Goal: Communication & Community: Ask a question

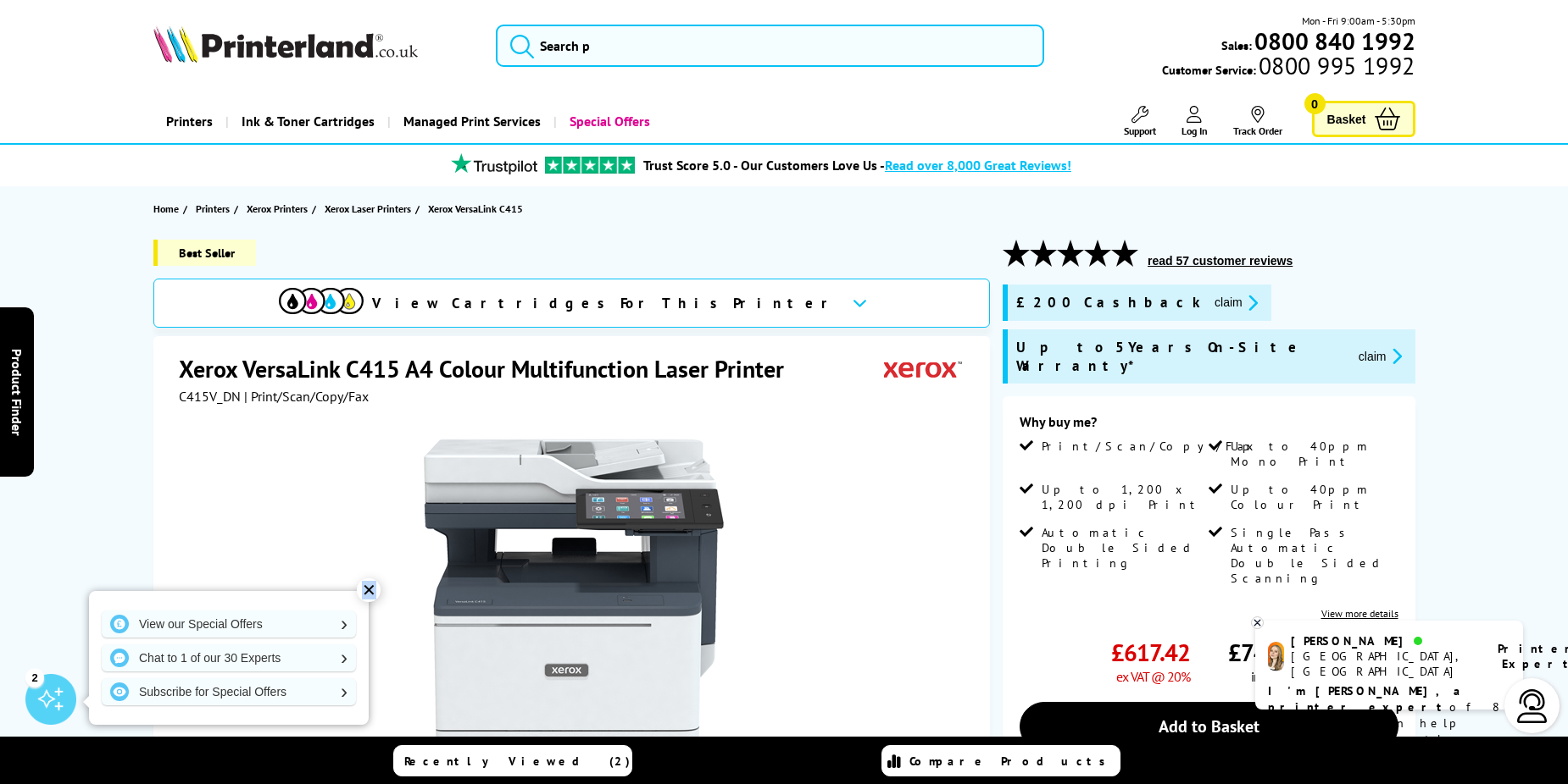
click at [369, 590] on div "✕" at bounding box center [369, 591] width 24 height 24
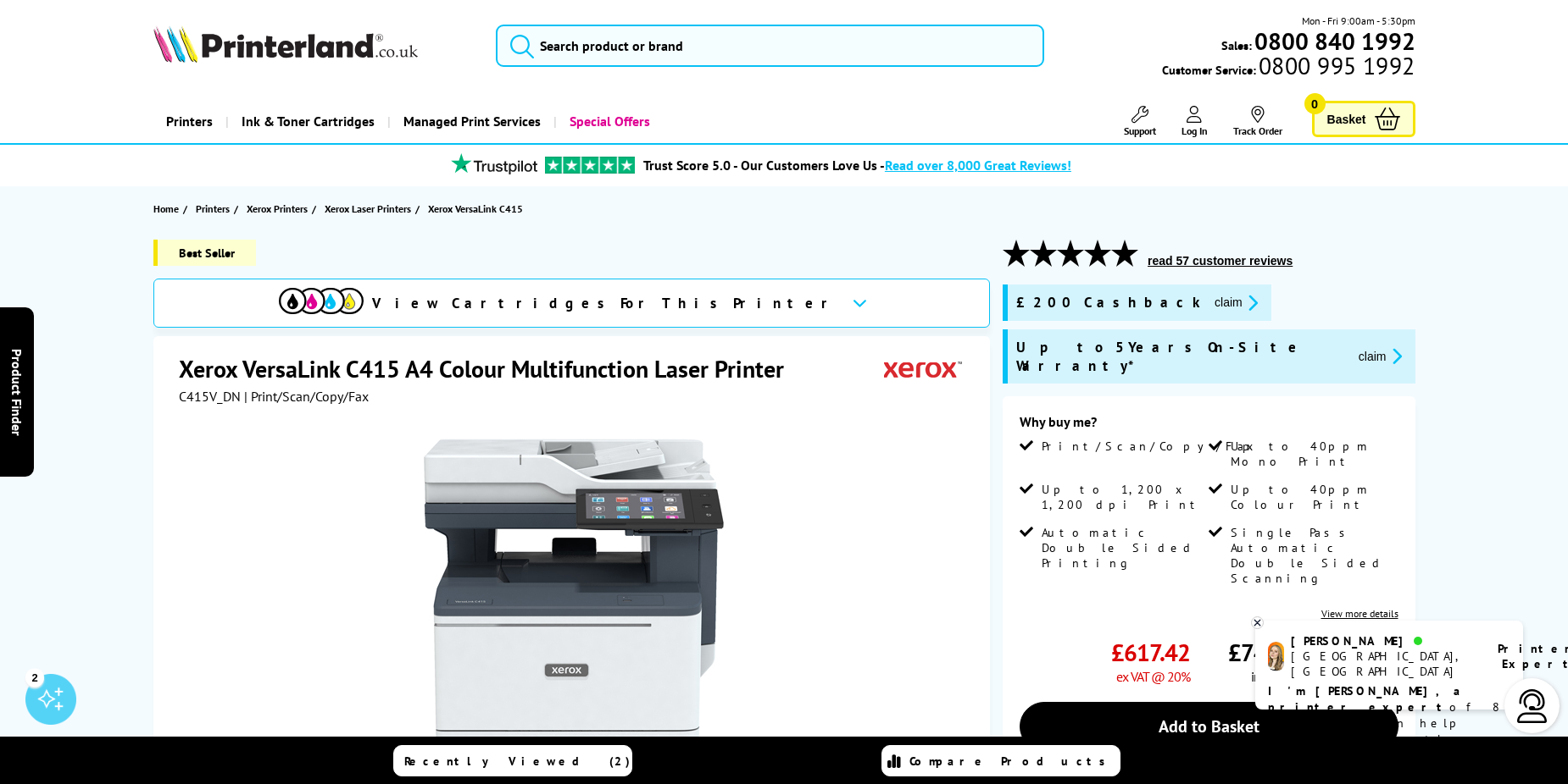
click at [1384, 684] on b "I'm [PERSON_NAME], a printer expert" at bounding box center [1367, 699] width 198 height 31
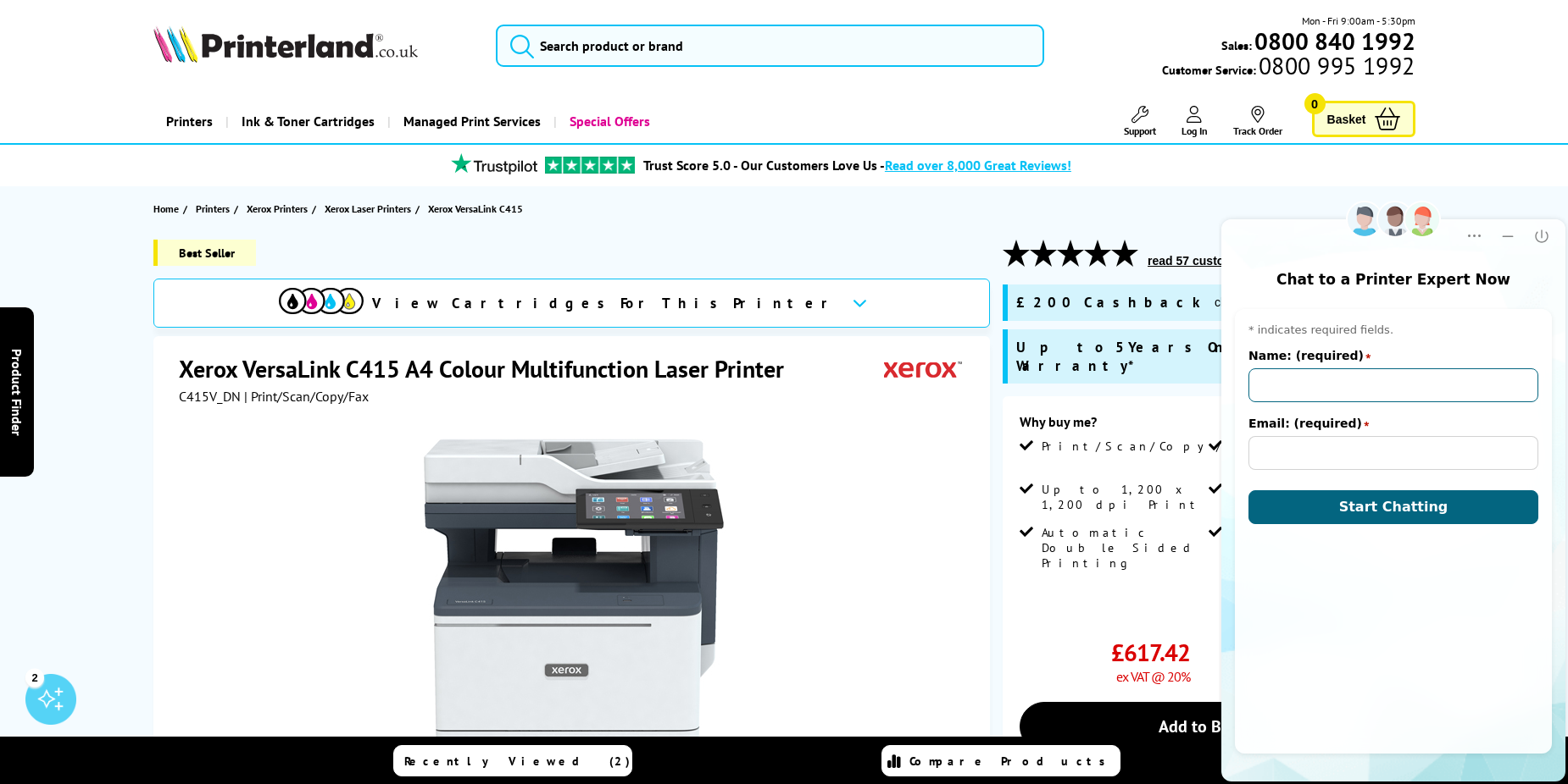
click at [1279, 385] on input "Name: (required)" at bounding box center [1393, 385] width 290 height 33
type input "[PERSON_NAME]"
type input "[EMAIL_ADDRESS][DOMAIN_NAME]"
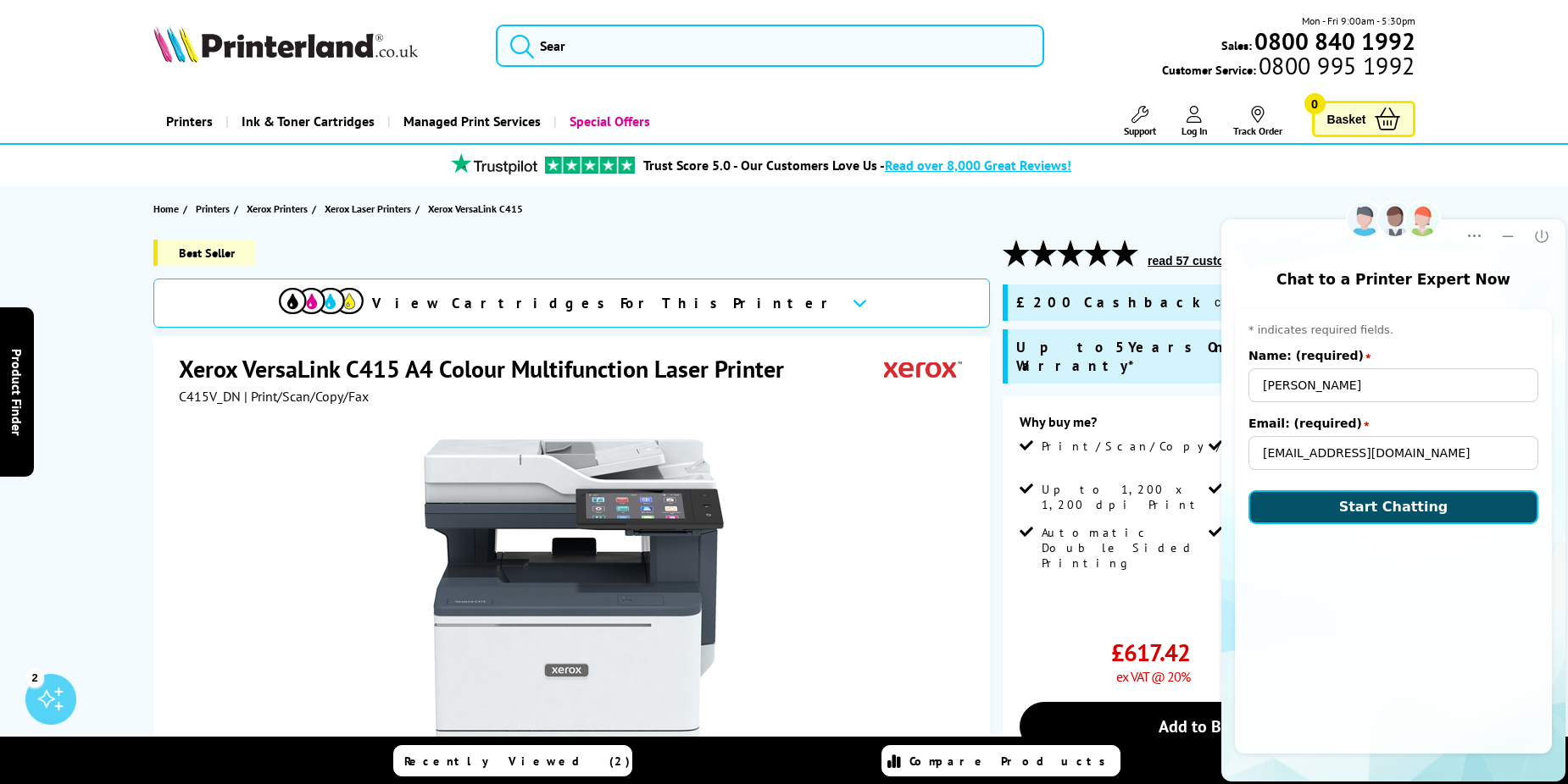
click at [1435, 509] on span "Start Chatting" at bounding box center [1393, 507] width 109 height 16
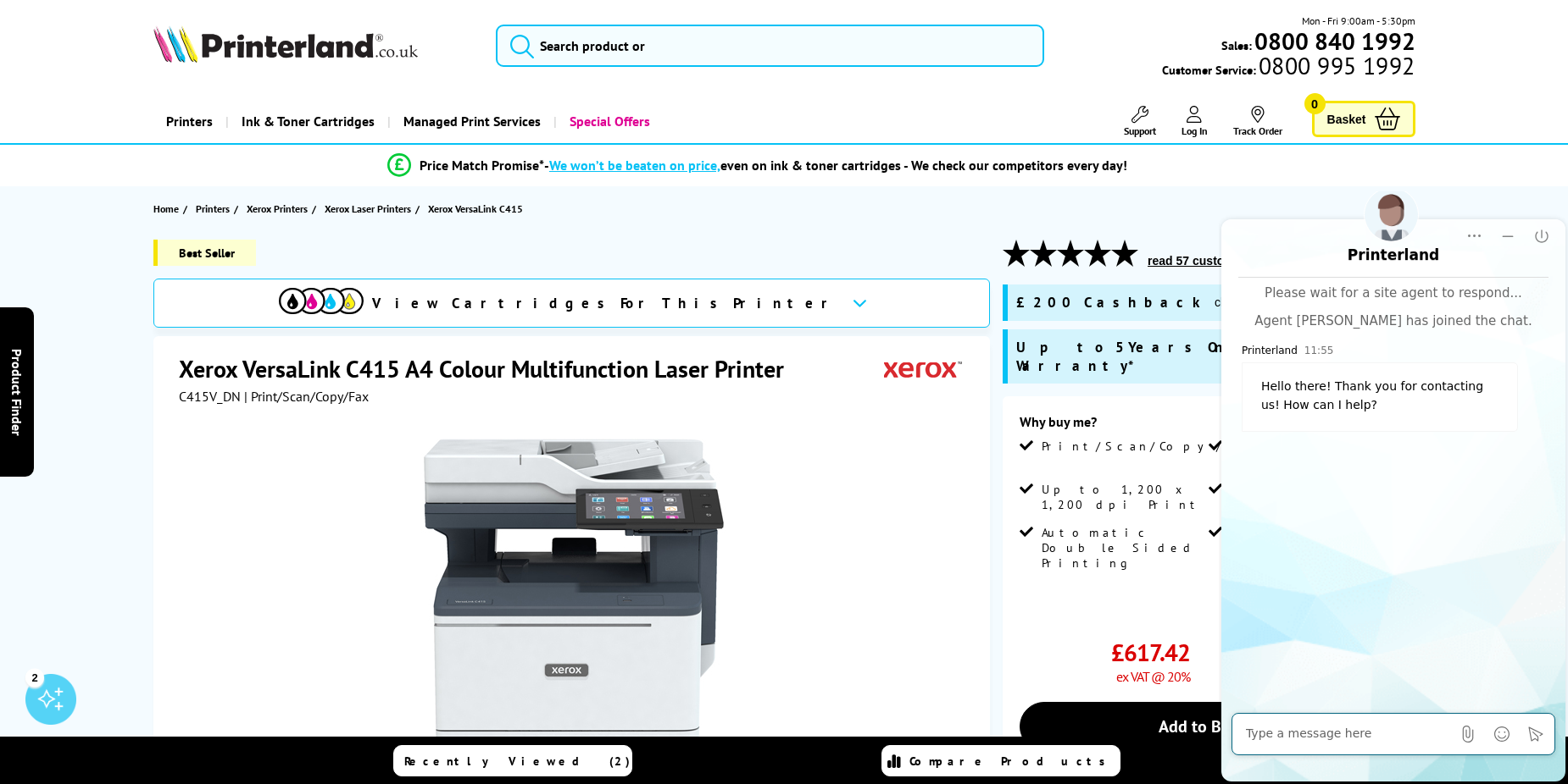
click at [1279, 732] on textarea "Message input field. Type your text here and use the Send button to send." at bounding box center [1348, 734] width 205 height 17
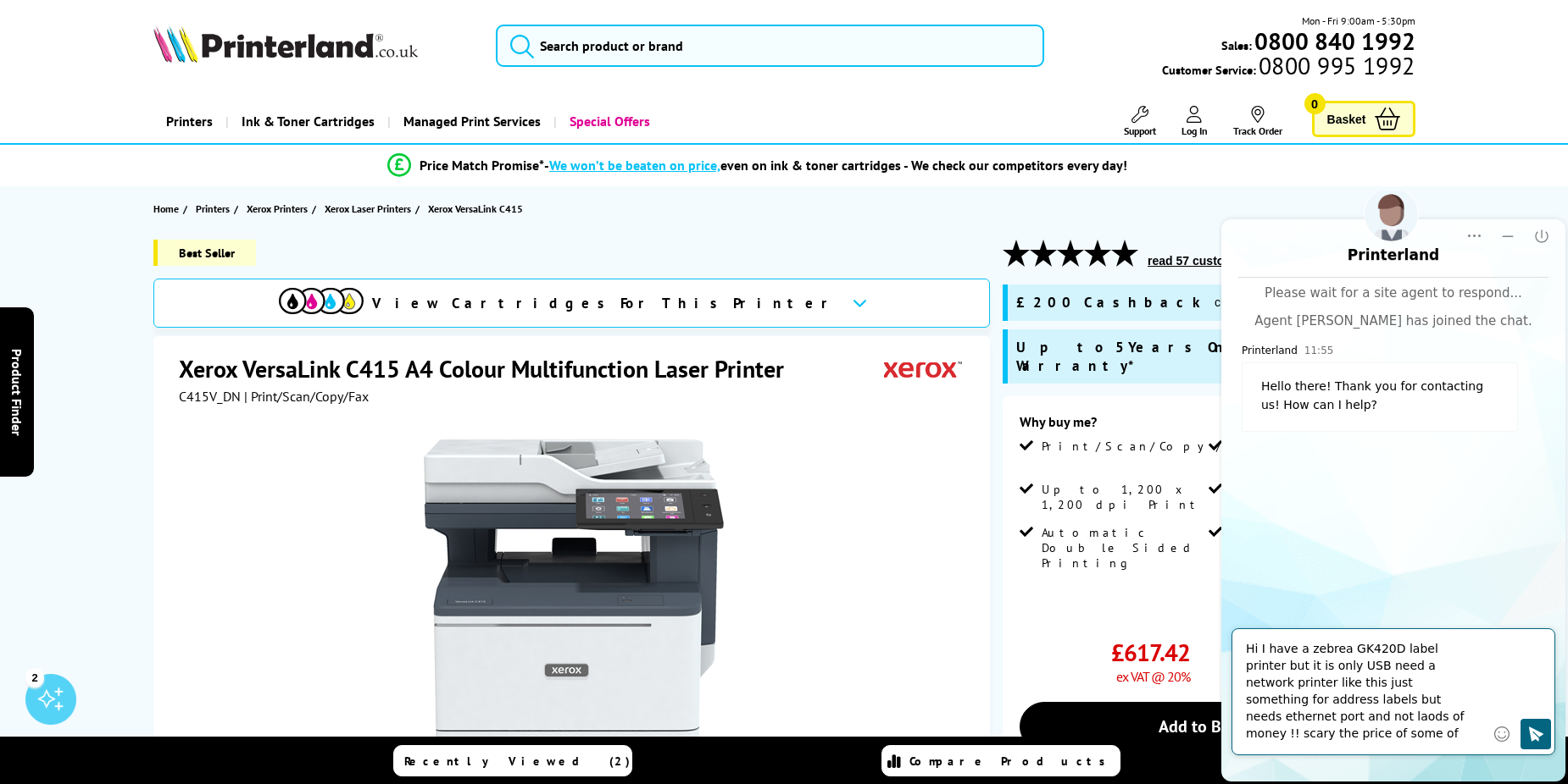
type textarea "Hi I have a zebrea GK420D label printer but it is only USB need a network print…"
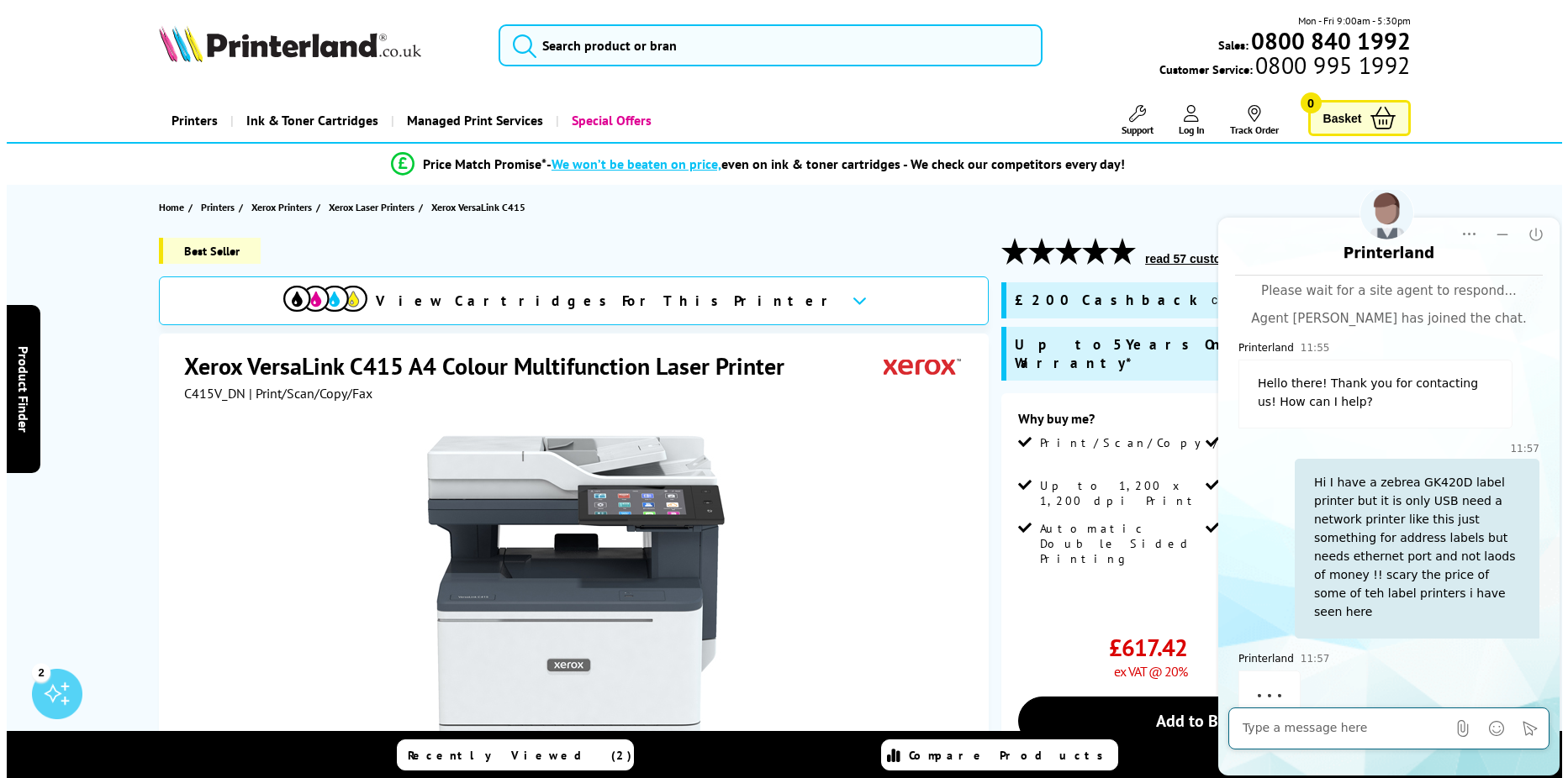
scroll to position [11, 0]
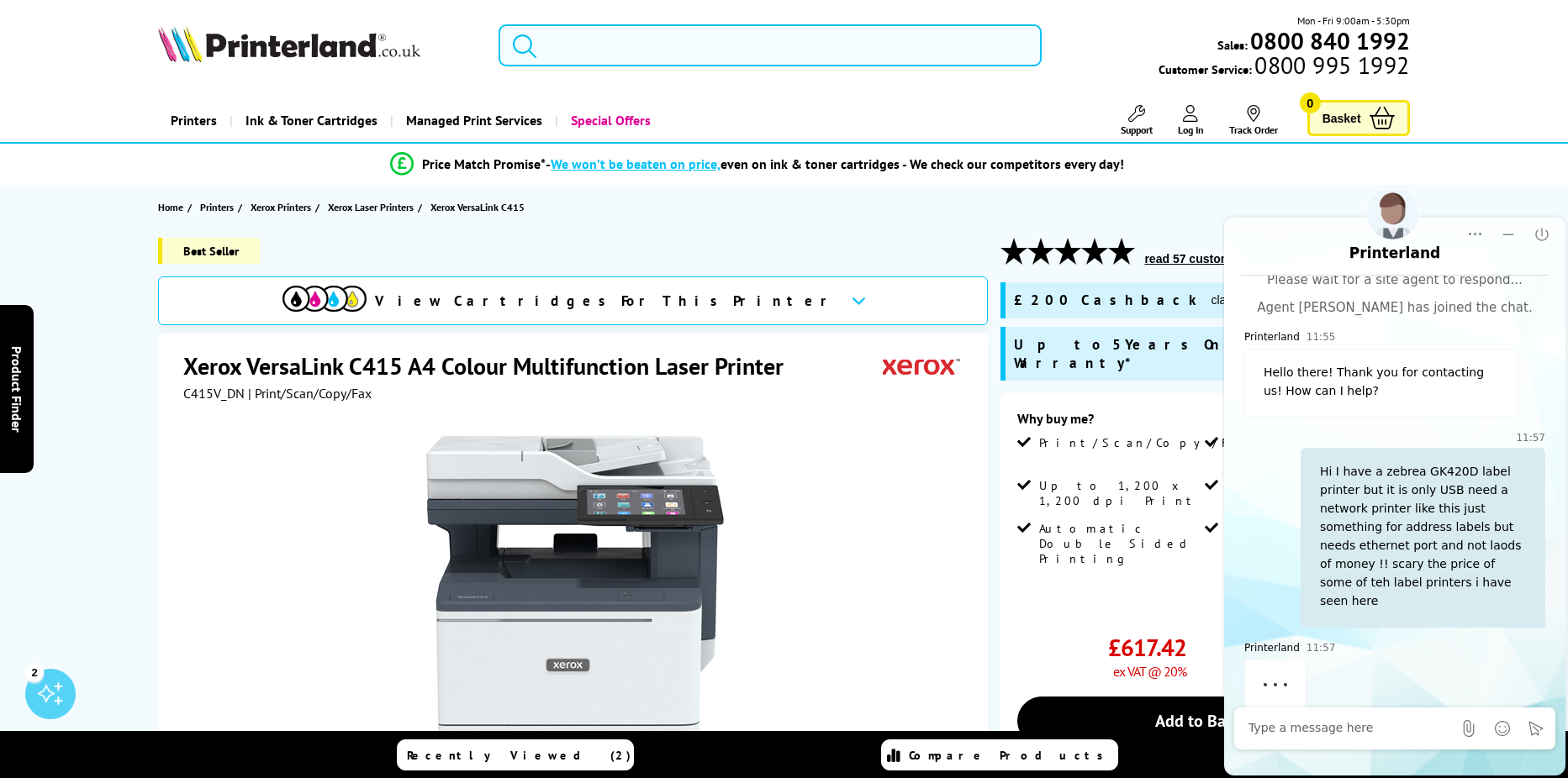
click at [681, 43] on input "search" at bounding box center [770, 45] width 543 height 42
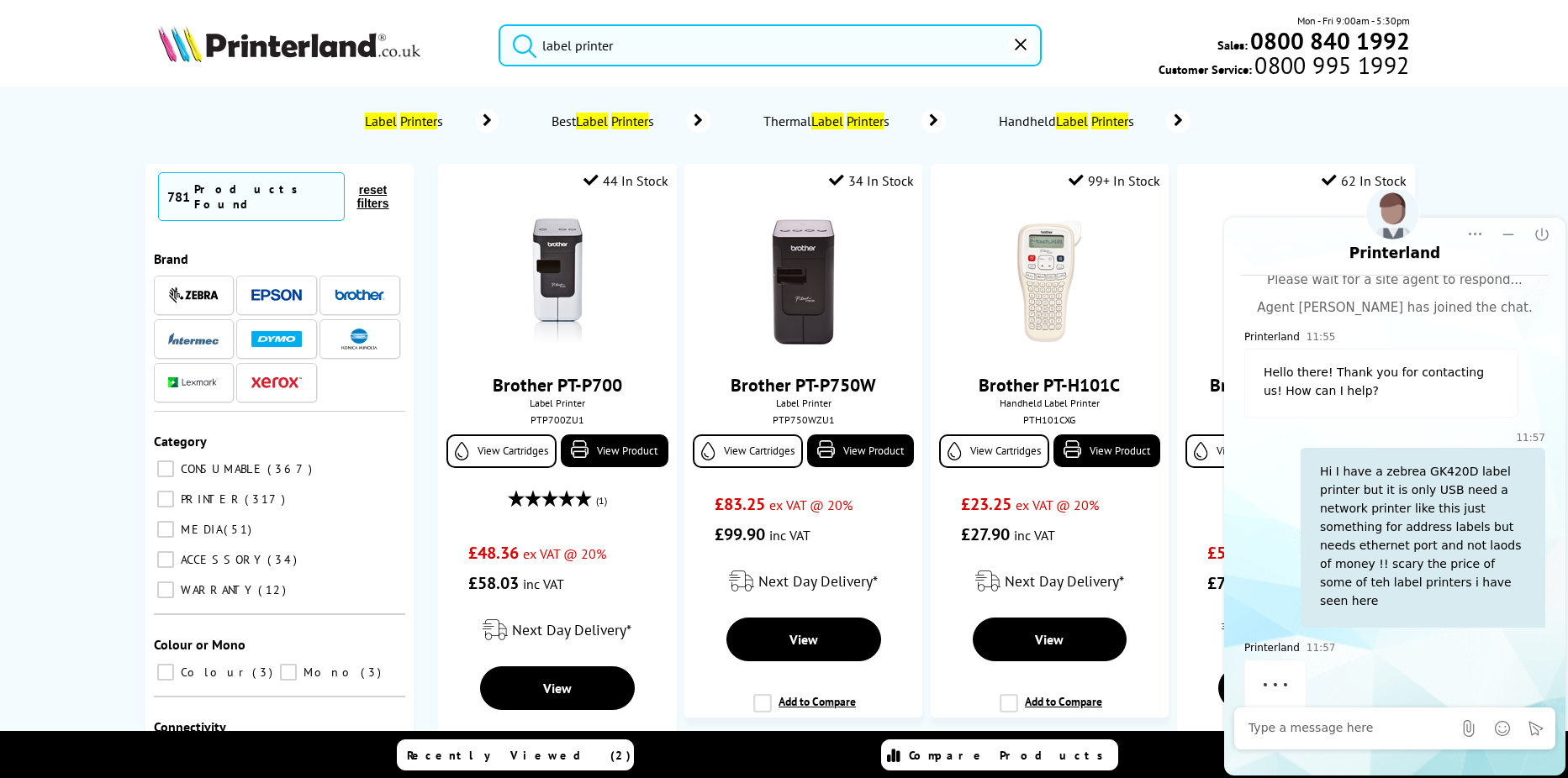
type input "label printer"
click at [499, 25] on button "submit" at bounding box center [520, 43] width 42 height 37
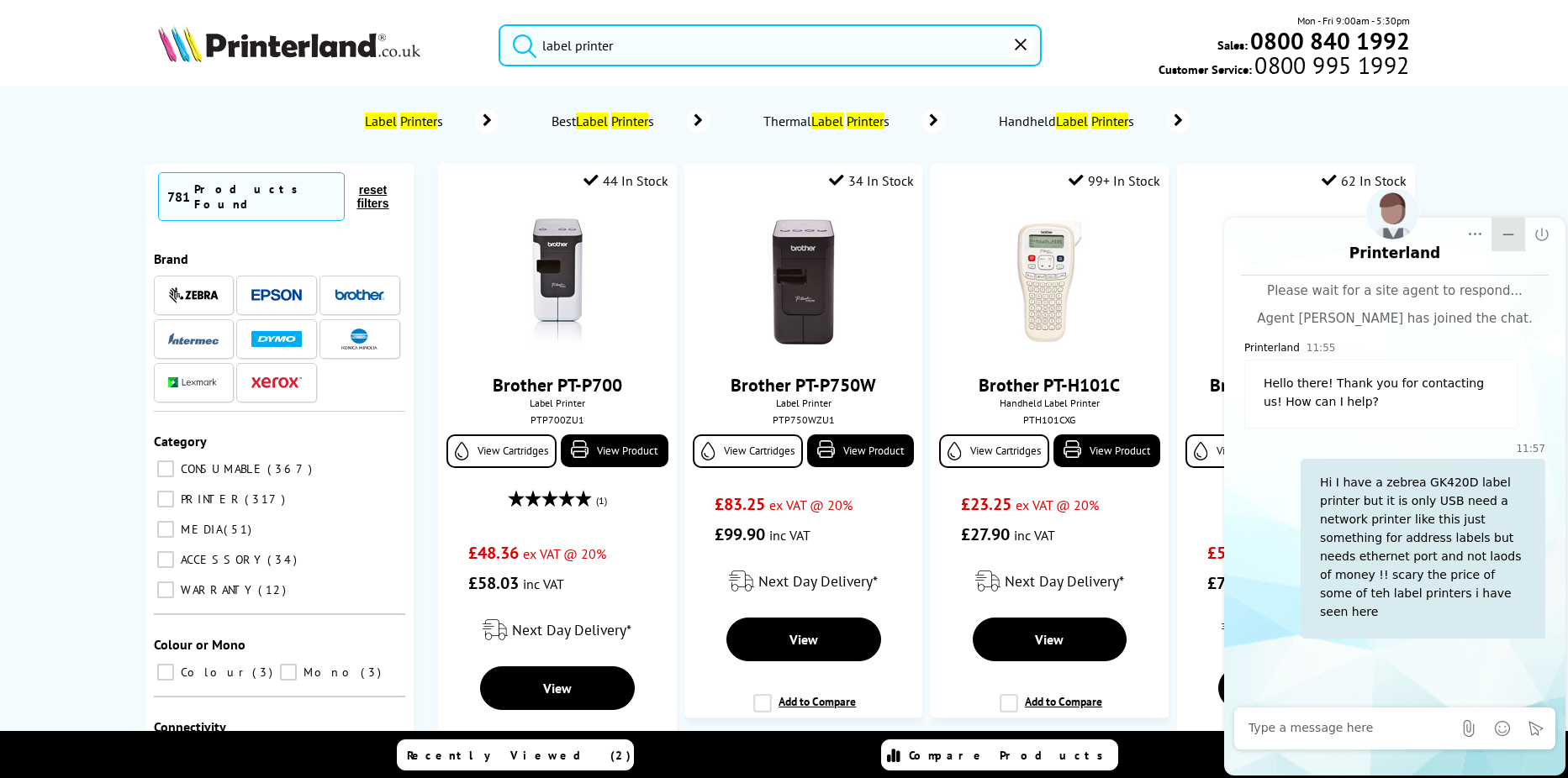
click at [1502, 233] on icon "Minimize" at bounding box center [1508, 234] width 17 height 17
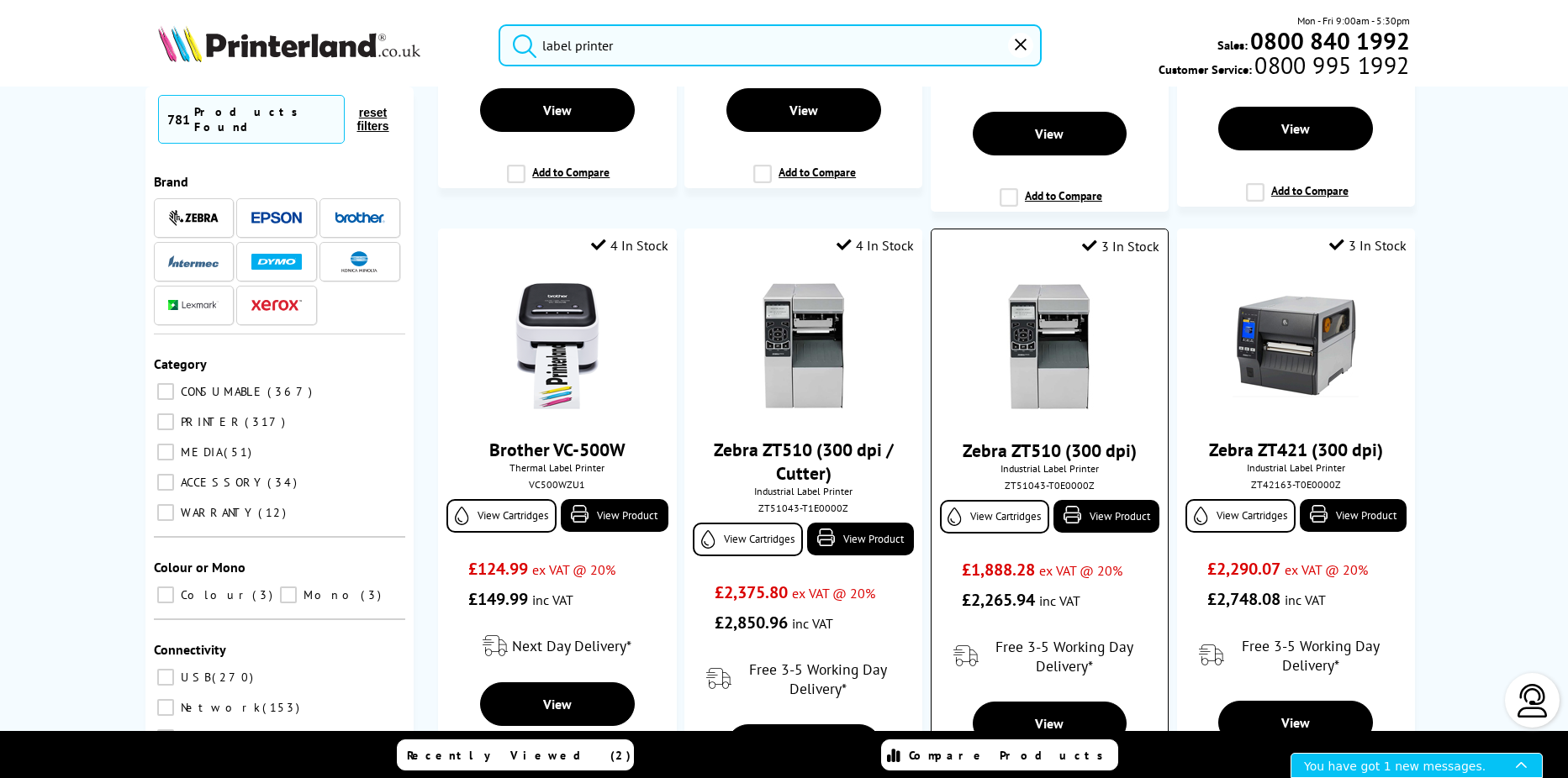
scroll to position [2603, 0]
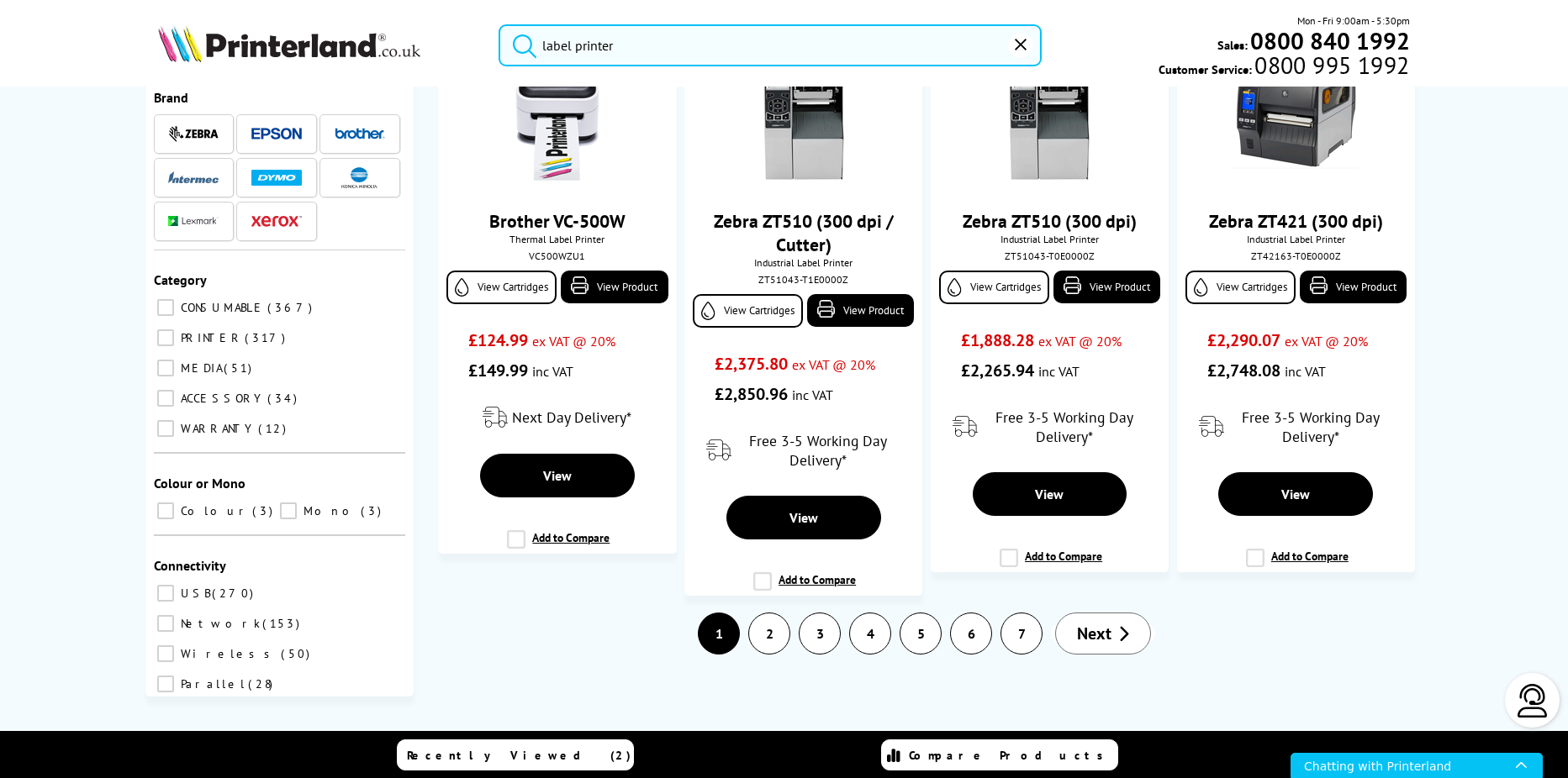
click at [764, 634] on link "2" at bounding box center [769, 633] width 40 height 40
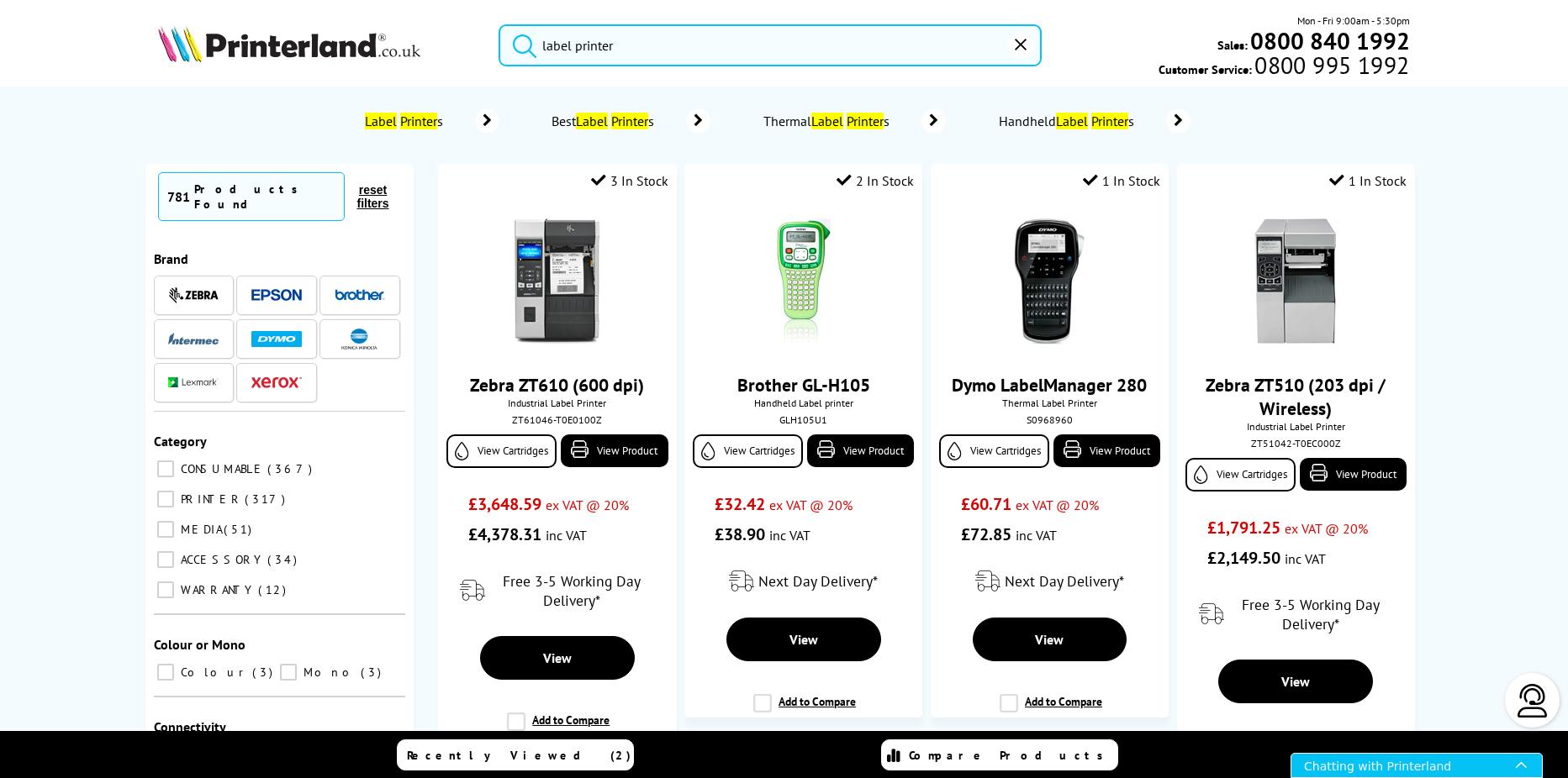
click at [1425, 767] on div "Chatting with Printerland" at bounding box center [1409, 766] width 212 height 24
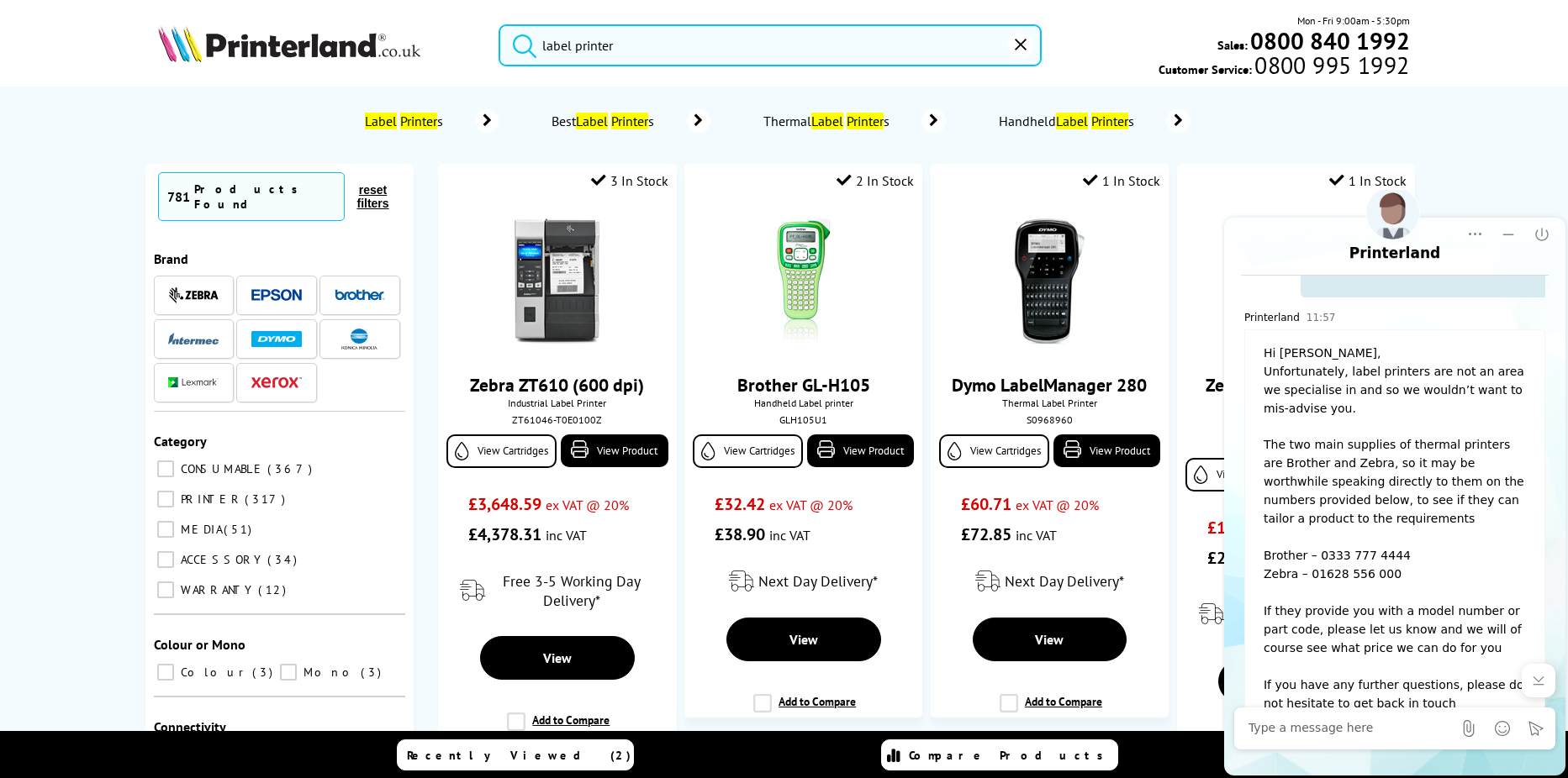
scroll to position [362, 0]
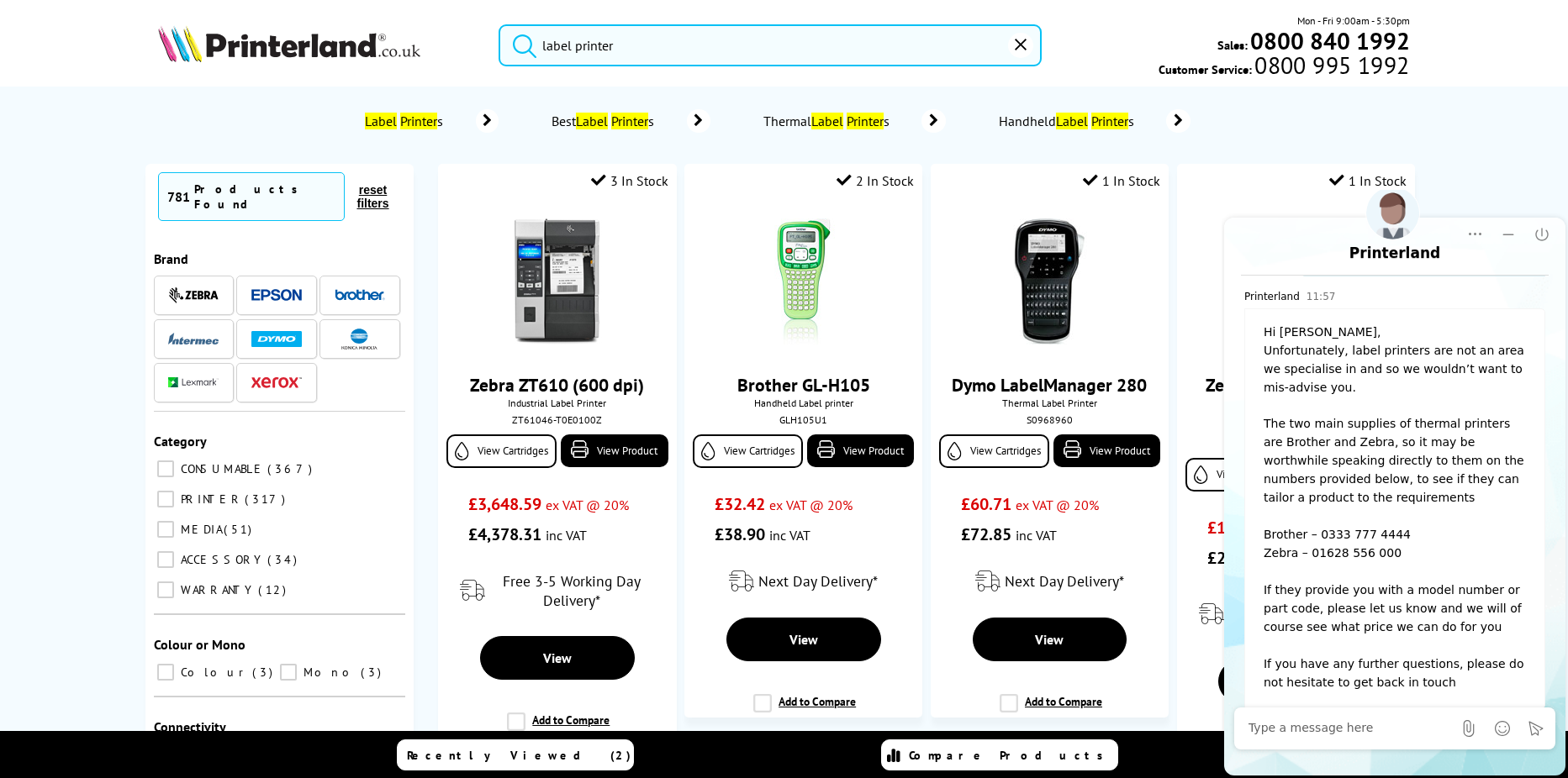
click at [1312, 725] on textarea "Message input field. Type your text here and use the Send button to send." at bounding box center [1350, 729] width 204 height 17
type textarea "ok thank you for you honesty"
click at [1526, 729] on button "Click to send" at bounding box center [1536, 729] width 31 height 31
